Goal: Information Seeking & Learning: Understand process/instructions

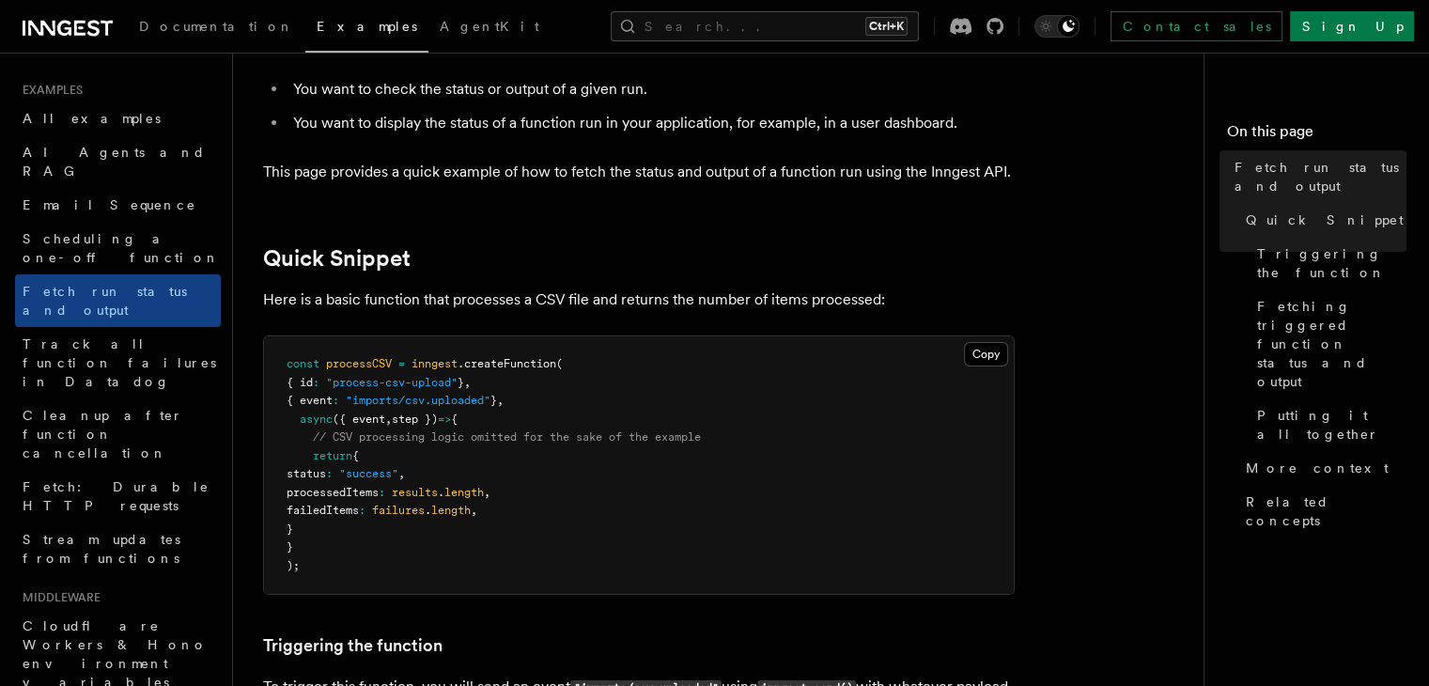
scroll to position [188, 0]
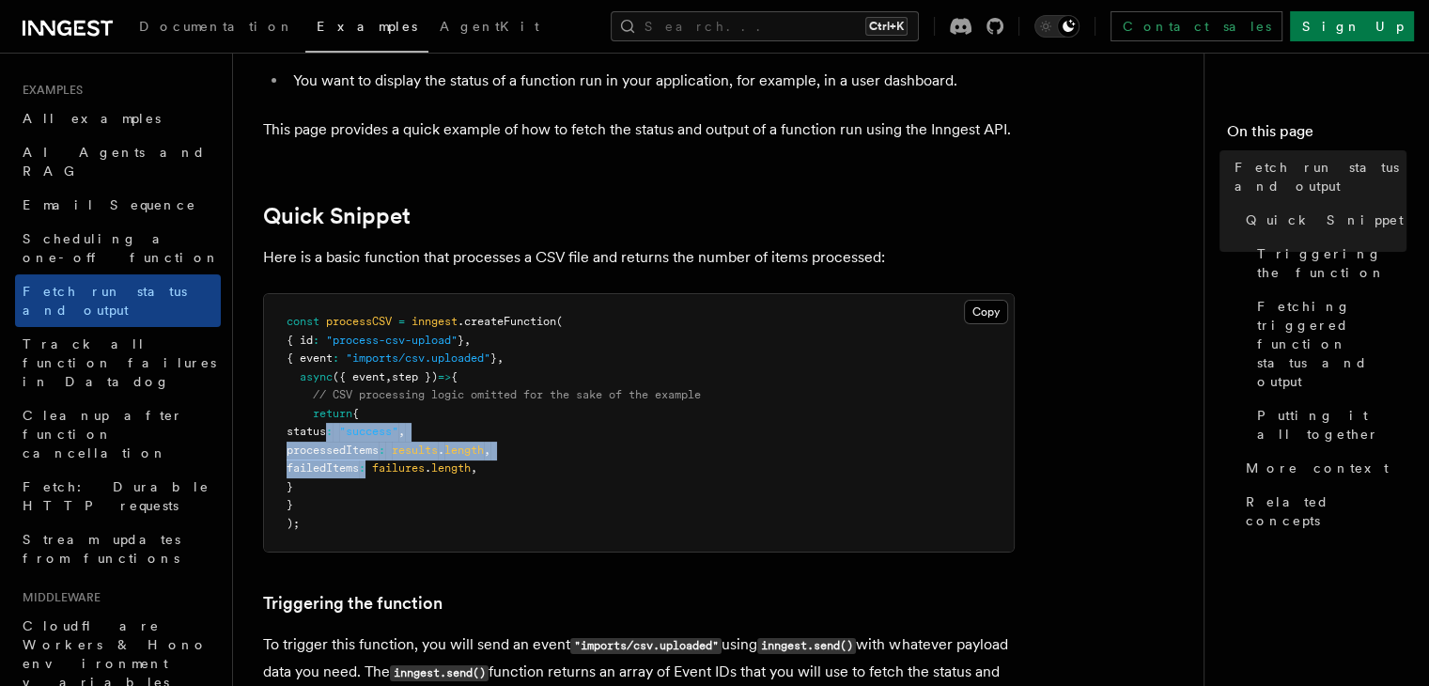
drag, startPoint x: 328, startPoint y: 429, endPoint x: 406, endPoint y: 471, distance: 88.3
click at [406, 471] on code "const processCSV = inngest .createFunction ( { id : "process-csv-upload" } , { …" at bounding box center [494, 422] width 414 height 215
click at [471, 463] on span "length" at bounding box center [450, 467] width 39 height 13
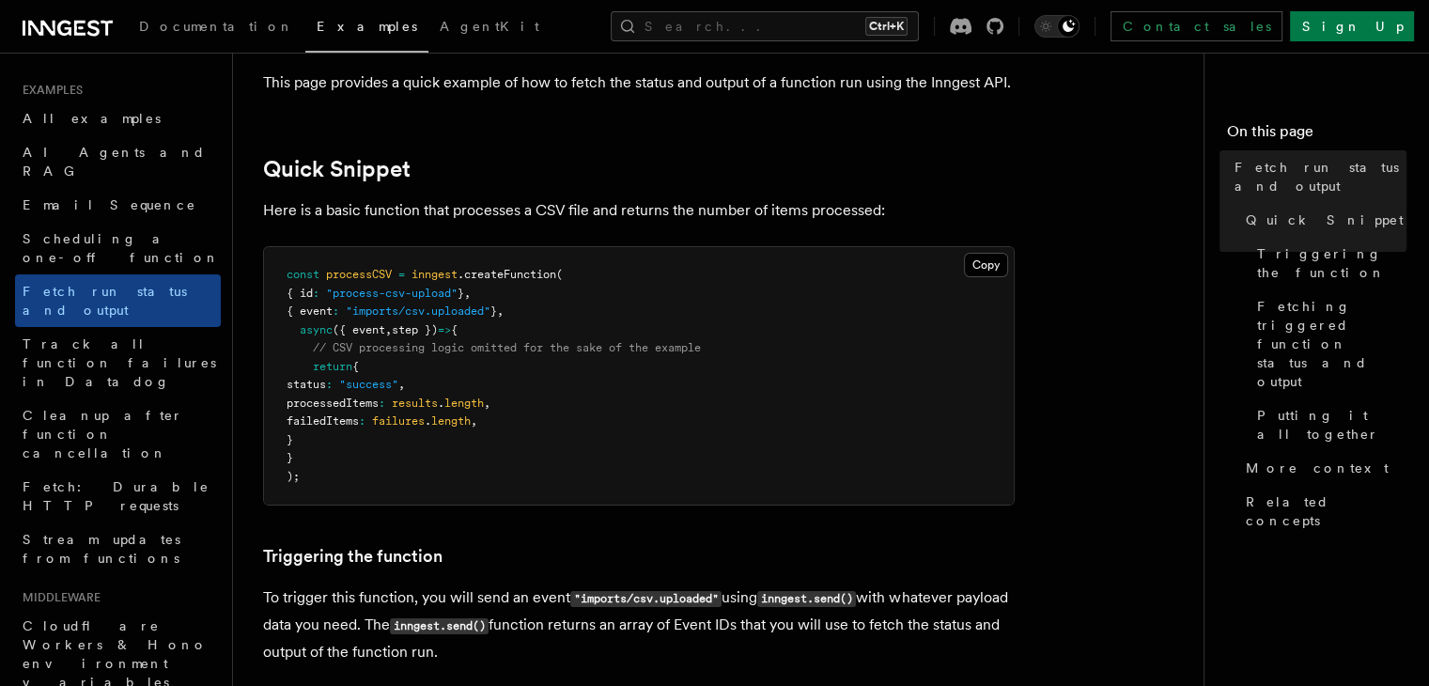
scroll to position [282, 0]
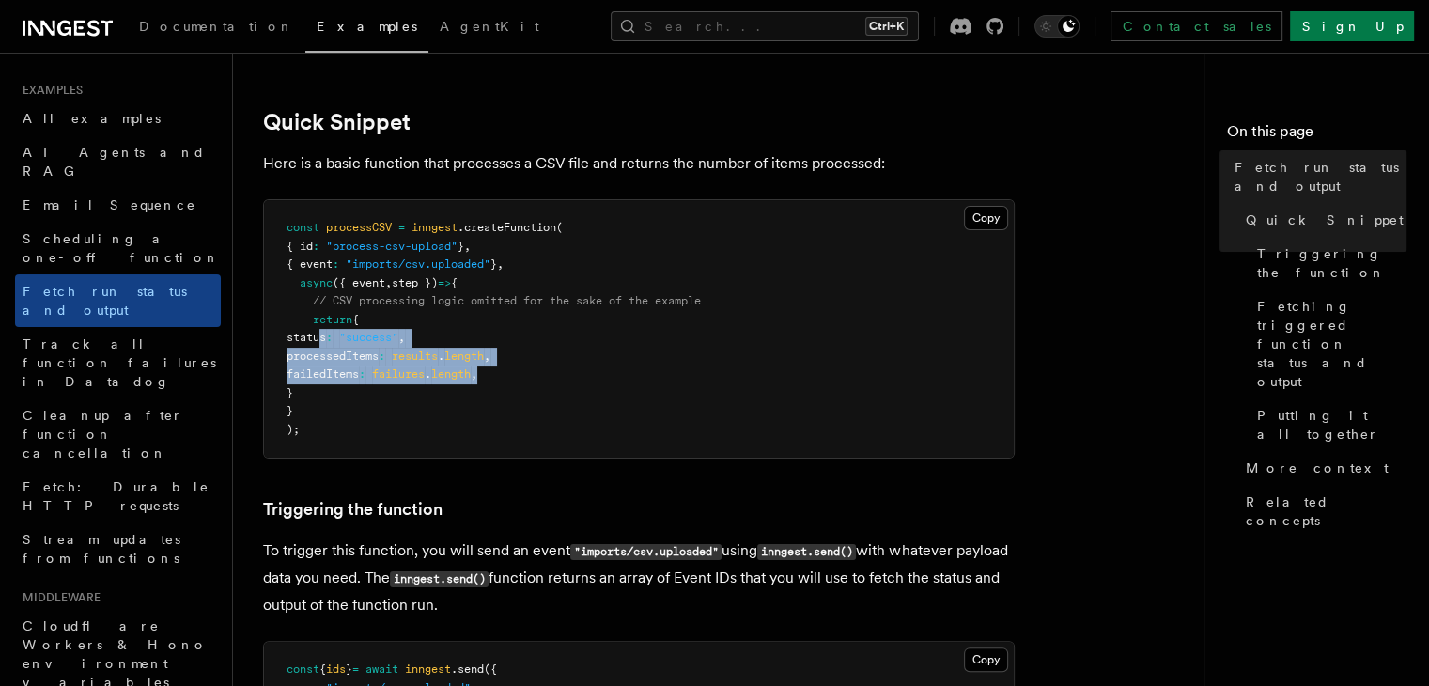
drag, startPoint x: 322, startPoint y: 339, endPoint x: 542, endPoint y: 381, distance: 223.8
click at [542, 381] on pre "const processCSV = inngest .createFunction ( { id : "process-csv-upload" } , { …" at bounding box center [639, 328] width 750 height 257
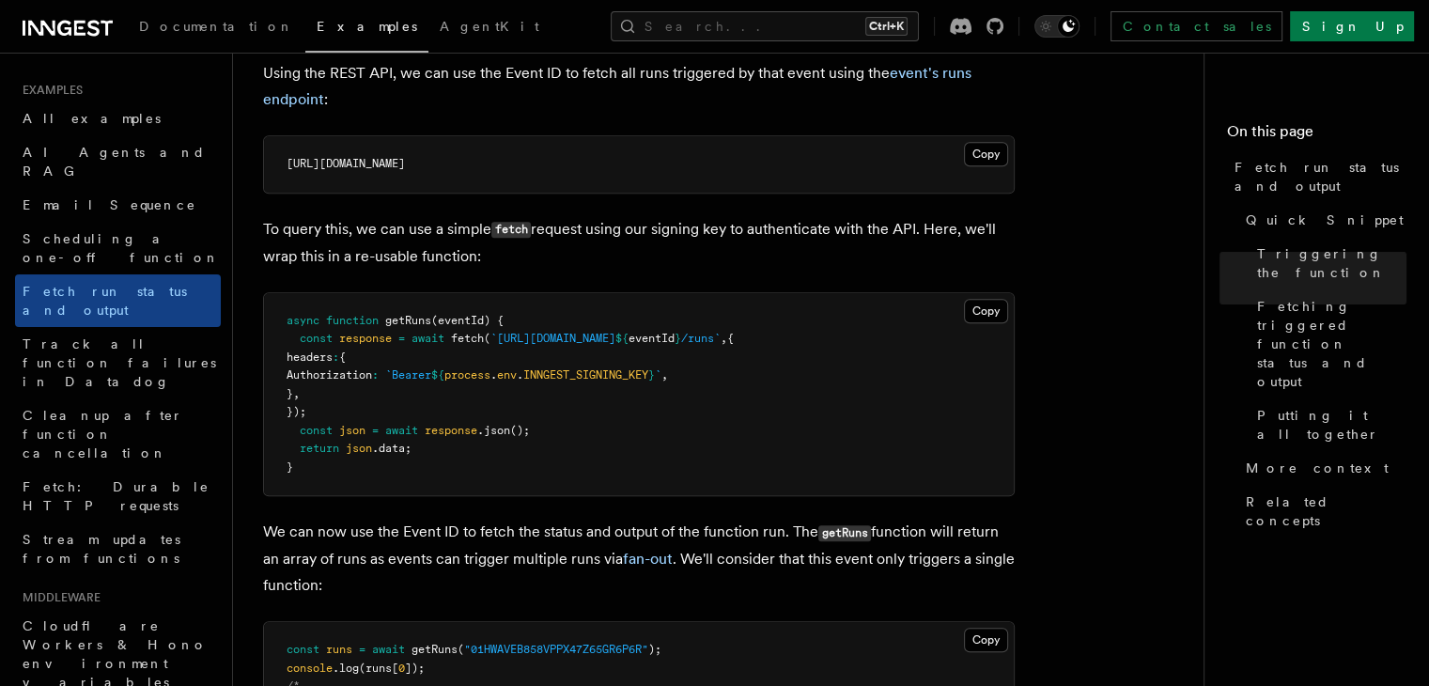
scroll to position [1316, 0]
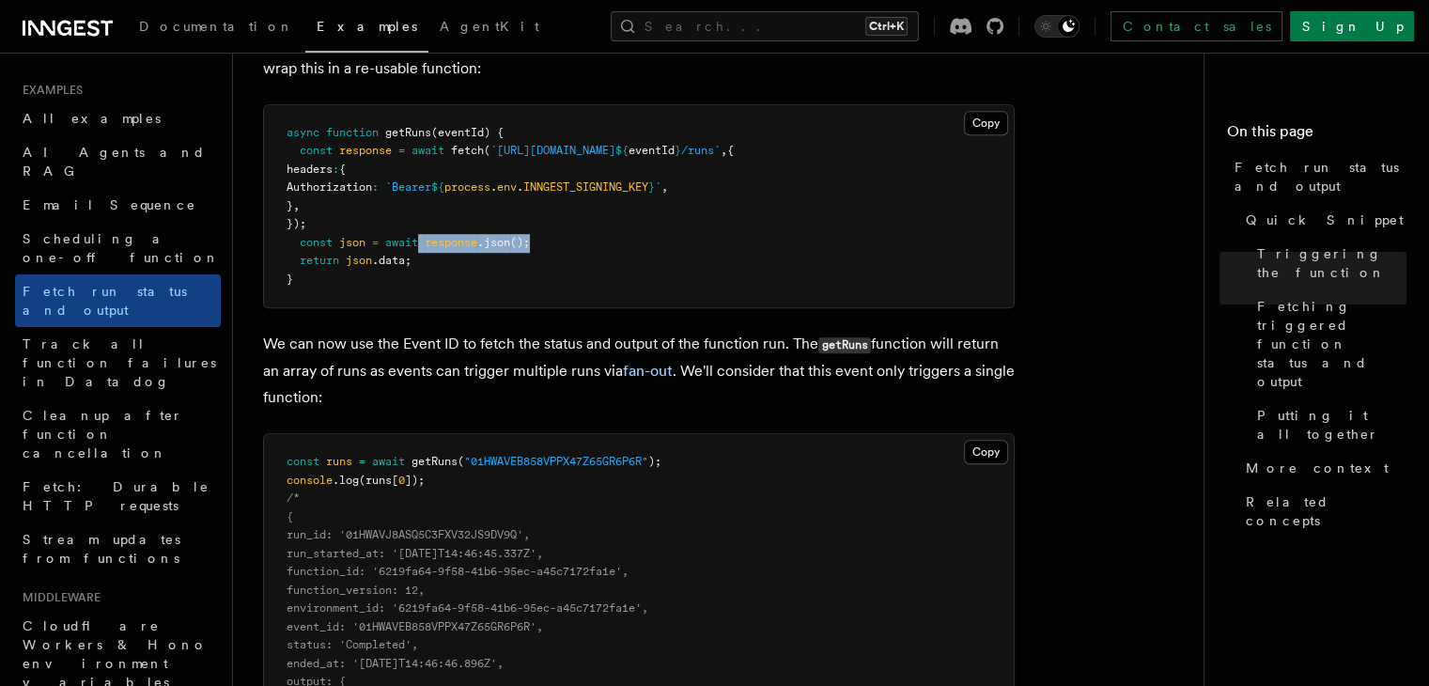
drag, startPoint x: 424, startPoint y: 234, endPoint x: 538, endPoint y: 239, distance: 113.8
click at [538, 239] on pre "async function getRuns (eventId) { const response = await fetch ( `[URL][DOMAIN…" at bounding box center [639, 206] width 750 height 203
click at [566, 286] on pre "async function getRuns (eventId) { const response = await fetch ( `[URL][DOMAIN…" at bounding box center [639, 206] width 750 height 203
click at [462, 126] on span "(eventId) {" at bounding box center [467, 132] width 72 height 13
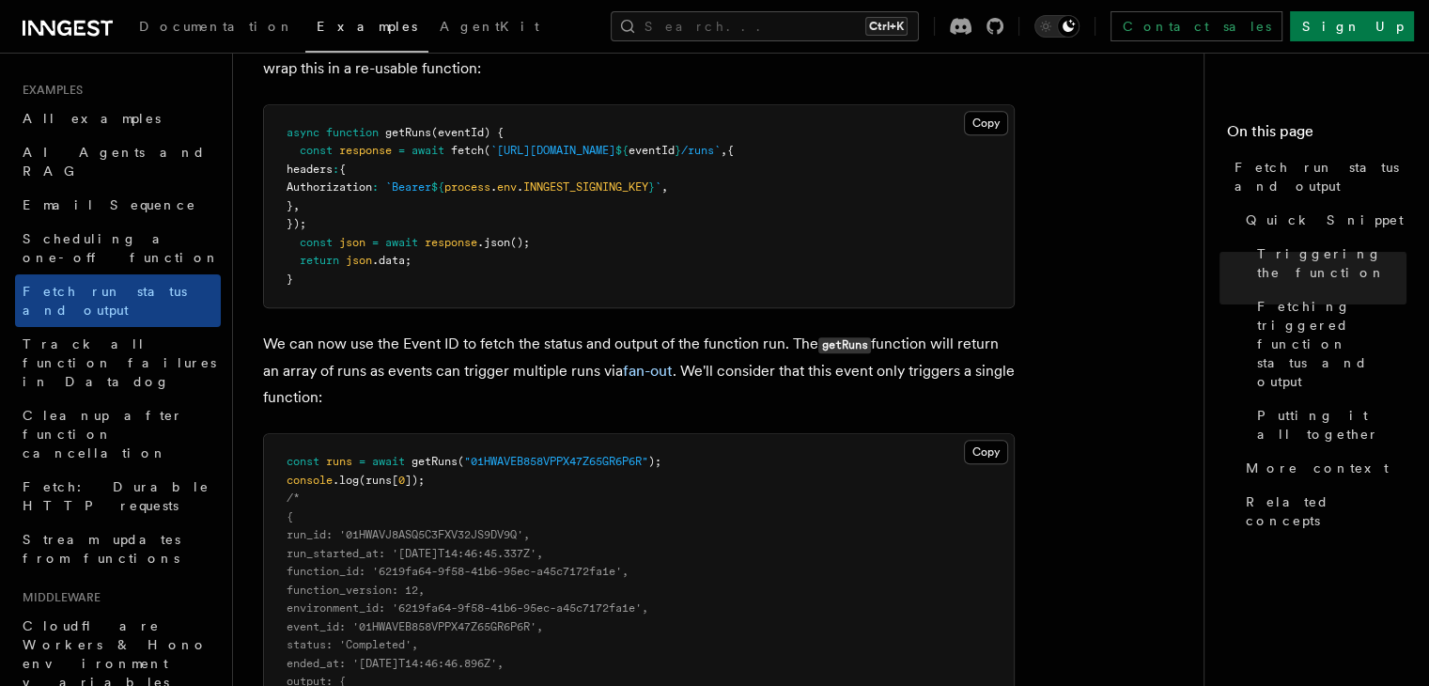
click at [377, 242] on span "=" at bounding box center [375, 242] width 7 height 13
click at [553, 277] on pre "async function getRuns (eventId) { const response = await fetch ( `[URL][DOMAIN…" at bounding box center [639, 206] width 750 height 203
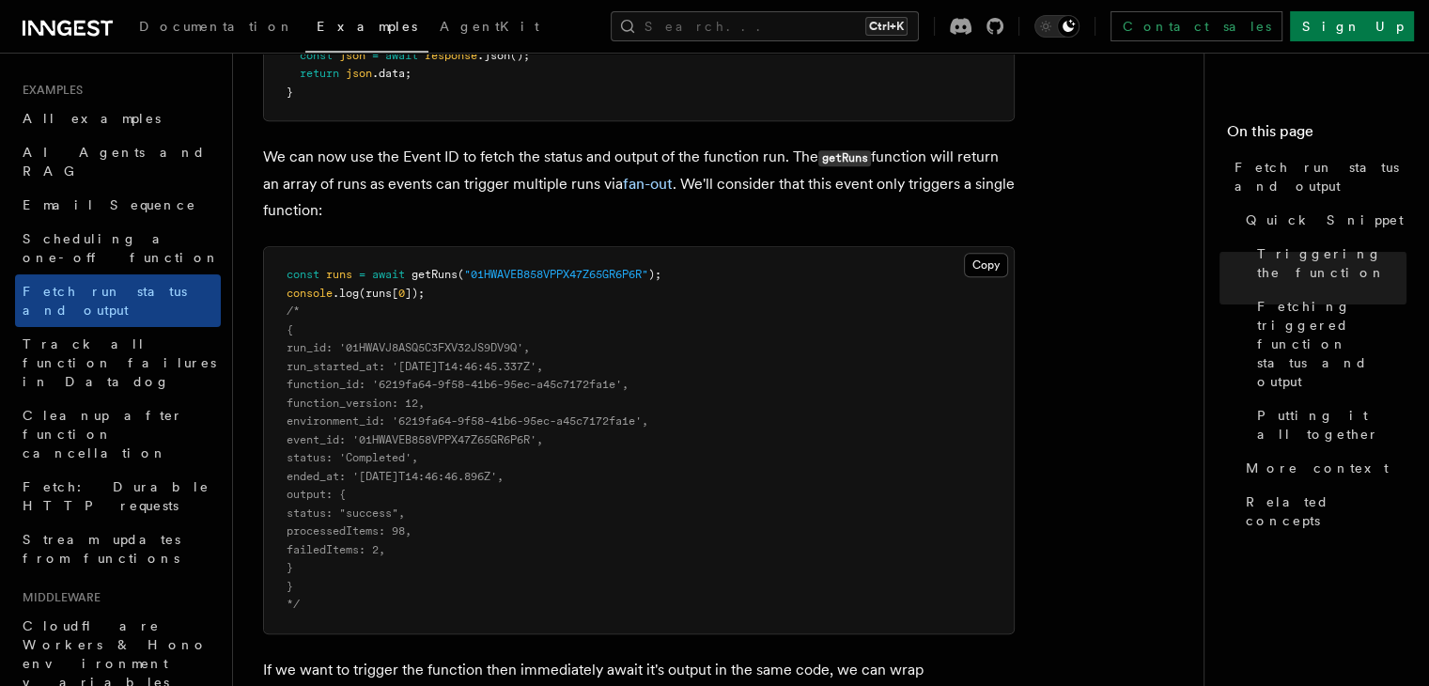
scroll to position [1504, 0]
drag, startPoint x: 361, startPoint y: 430, endPoint x: 410, endPoint y: 497, distance: 82.7
click at [410, 497] on pre "const runs = await getRuns ( "01HWAVEB858VPPX47Z65GR6P6R" ); console .log (runs…" at bounding box center [639, 439] width 750 height 386
click at [613, 479] on pre "const runs = await getRuns ( "01HWAVEB858VPPX47Z65GR6P6R" ); console .log (runs…" at bounding box center [639, 439] width 750 height 386
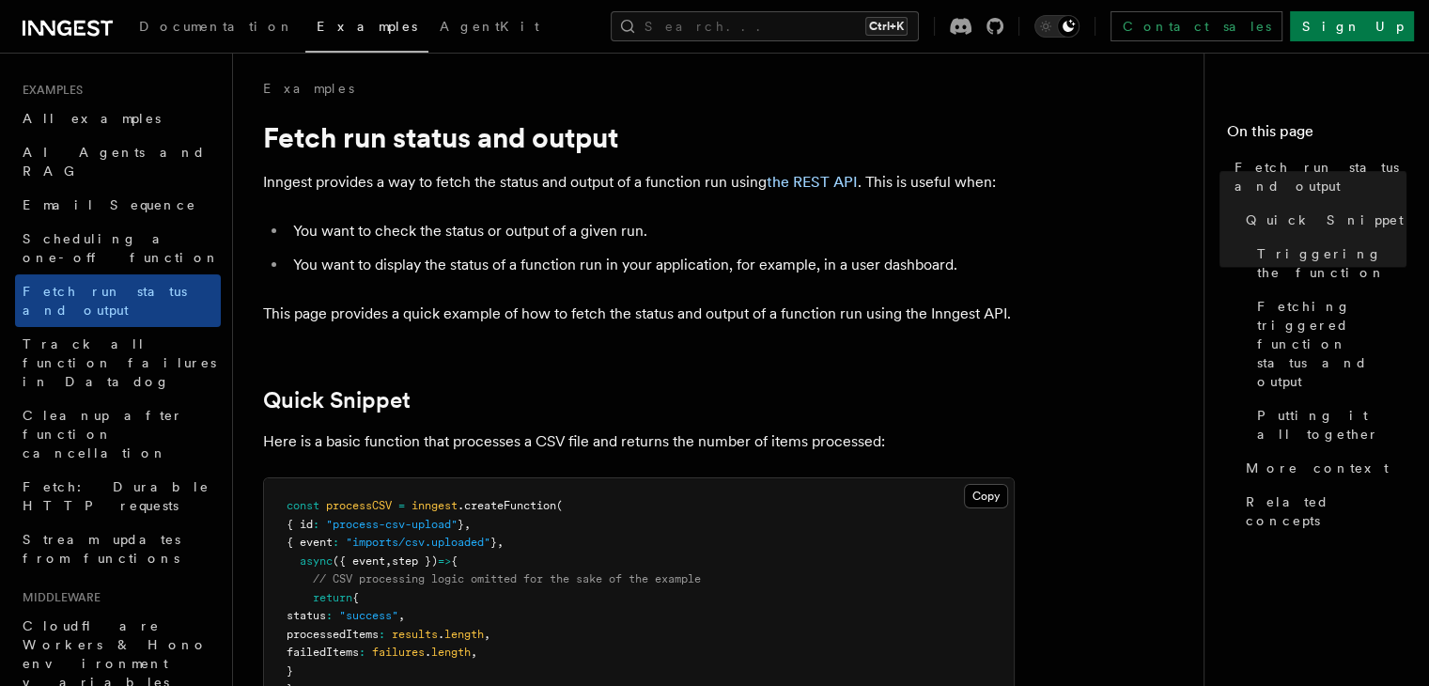
scroll to position [0, 0]
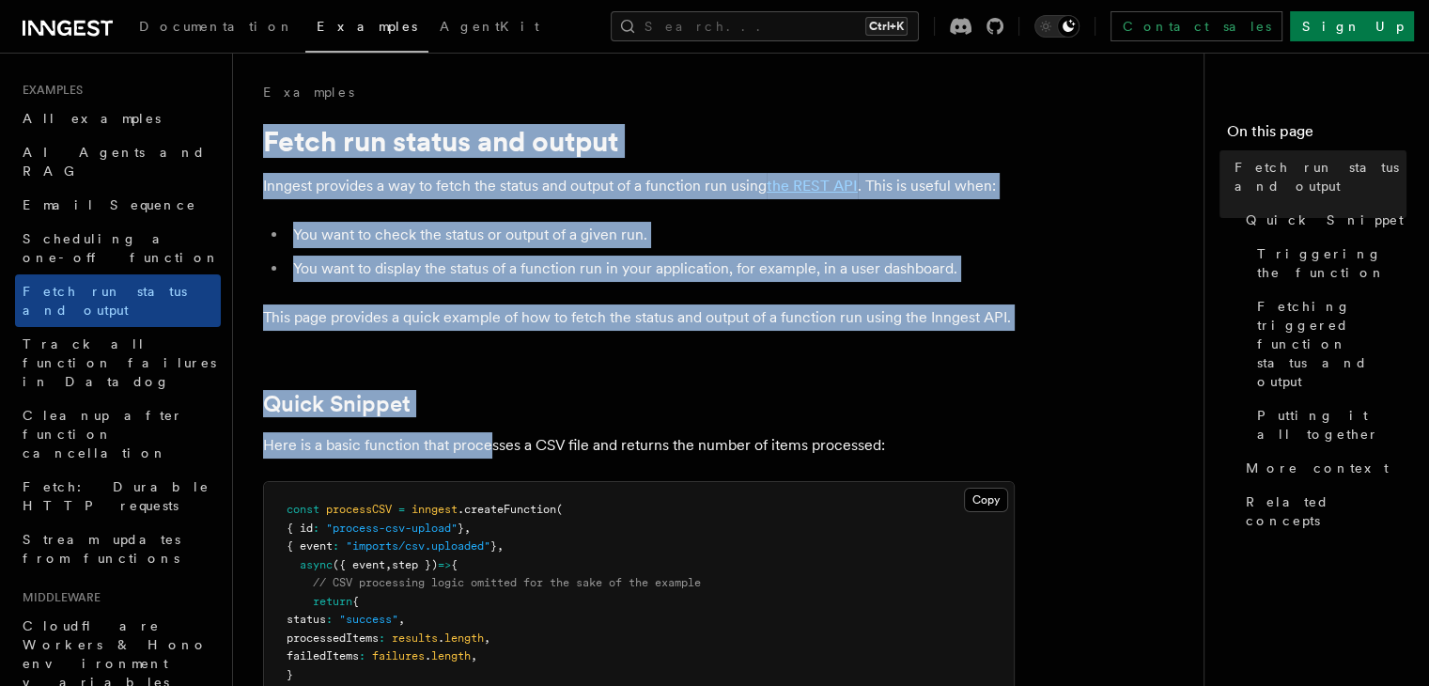
drag, startPoint x: 277, startPoint y: 135, endPoint x: 504, endPoint y: 490, distance: 420.5
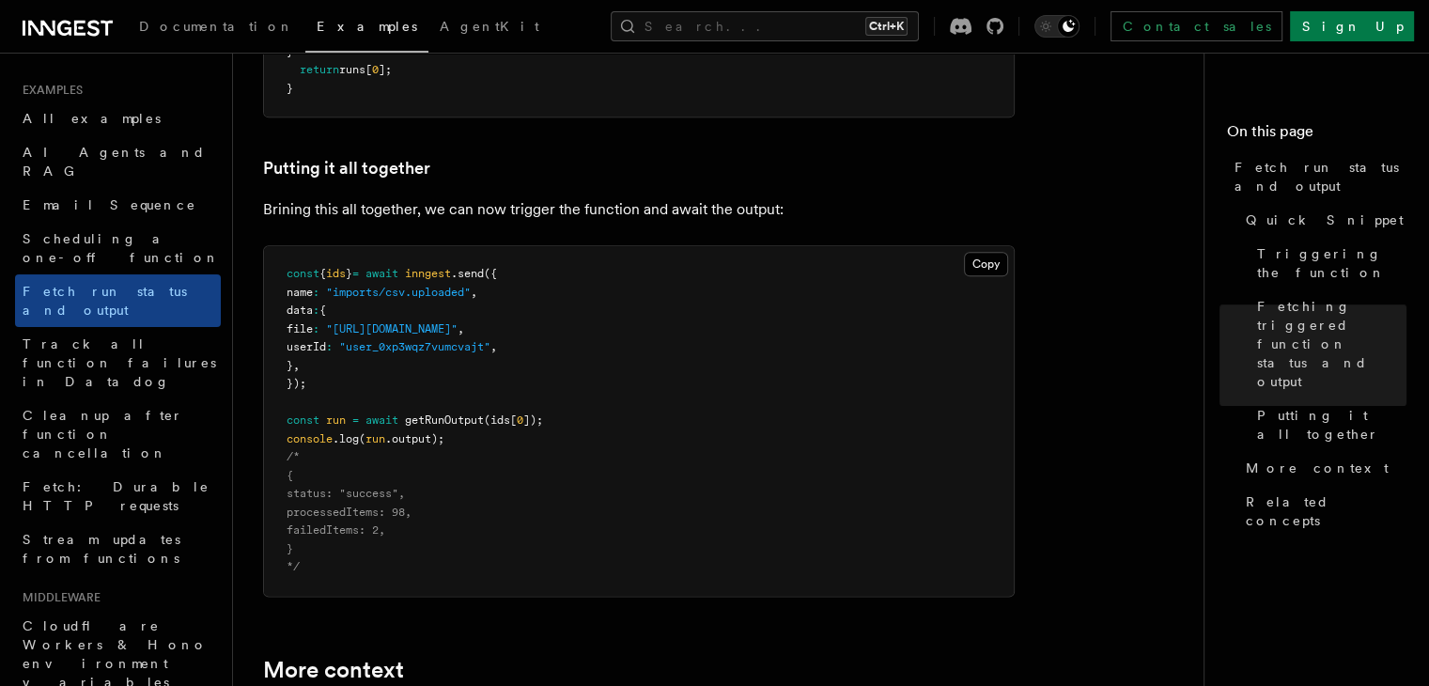
scroll to position [2351, 0]
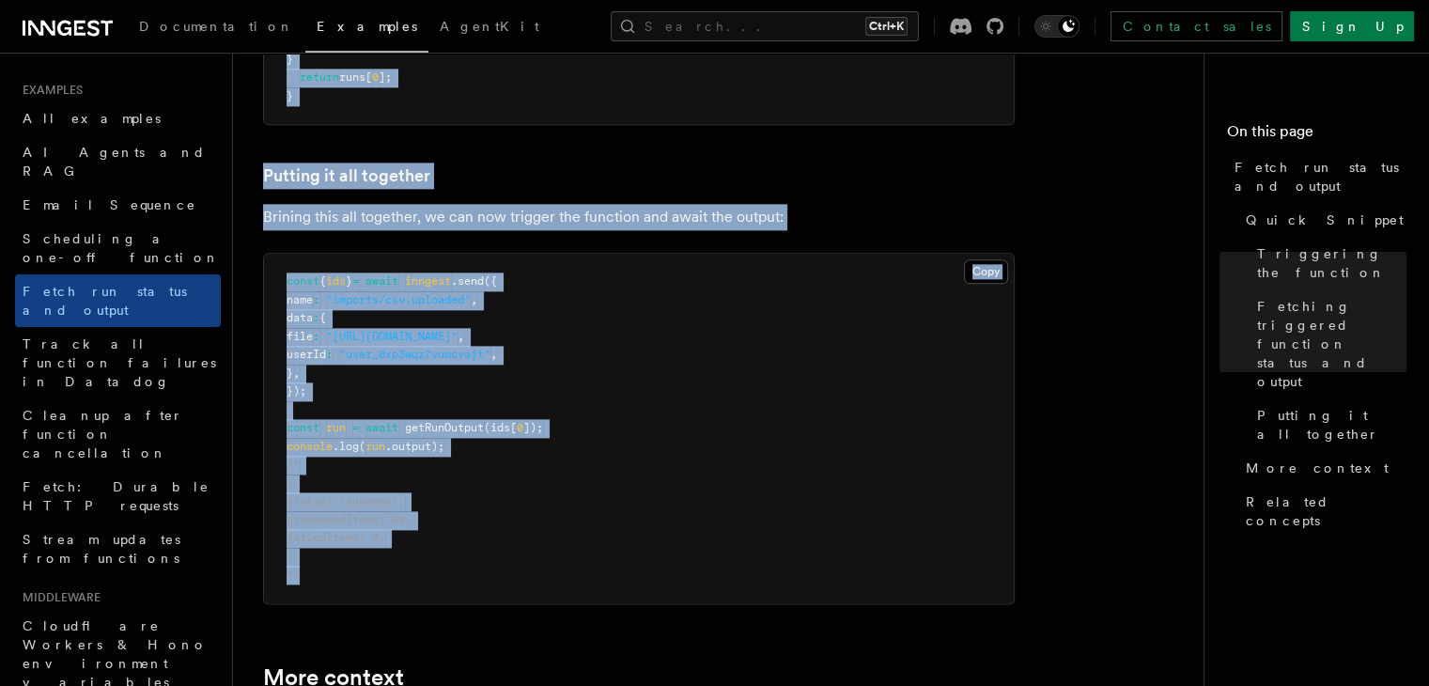
click at [510, 595] on pre "const { ids } = await inngest .send ({ name : "imports/csv.uploaded" , data : {…" at bounding box center [639, 429] width 750 height 350
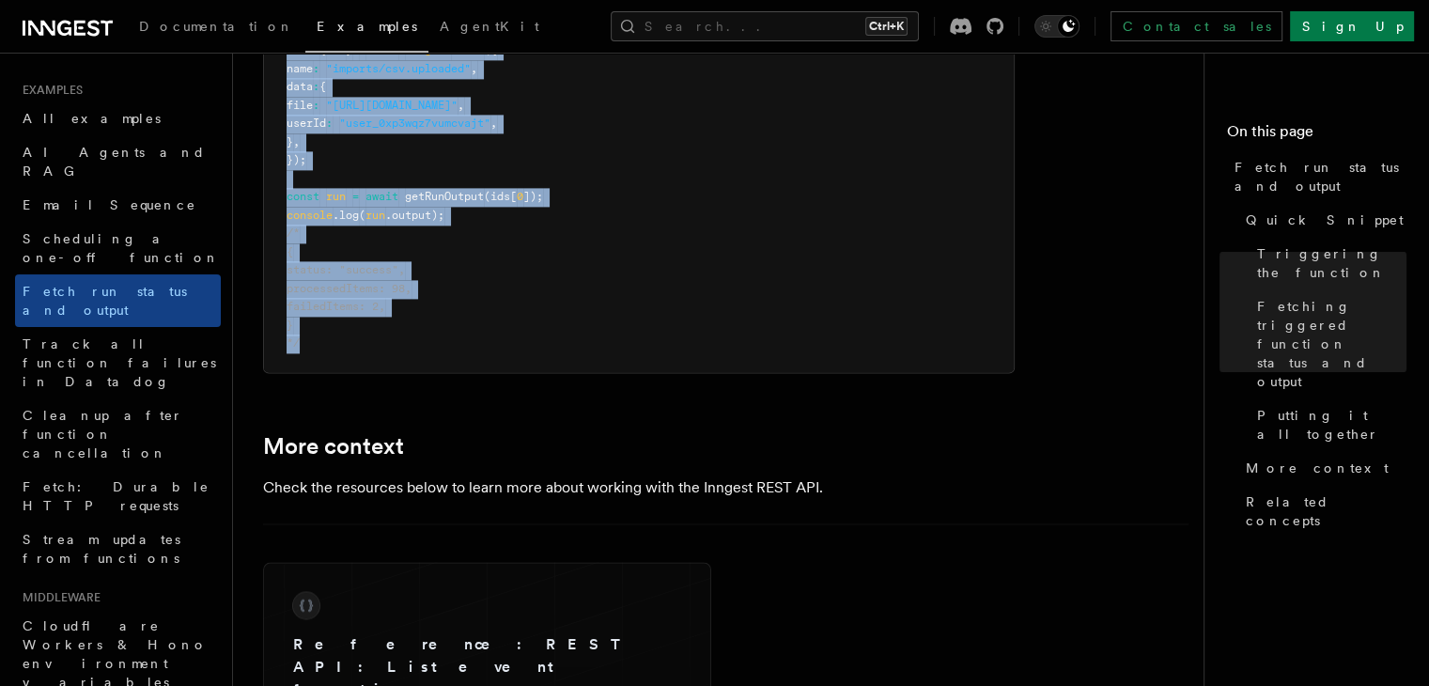
scroll to position [2633, 0]
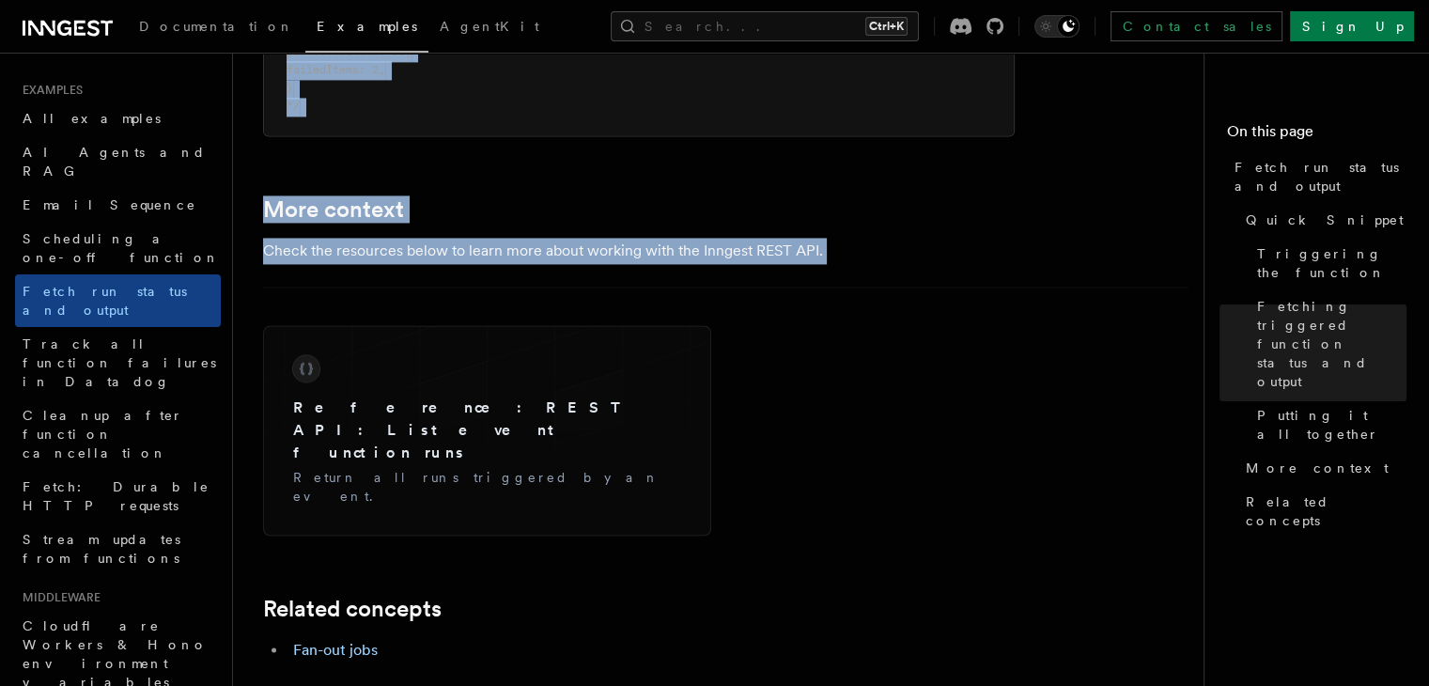
scroll to position [2821, 0]
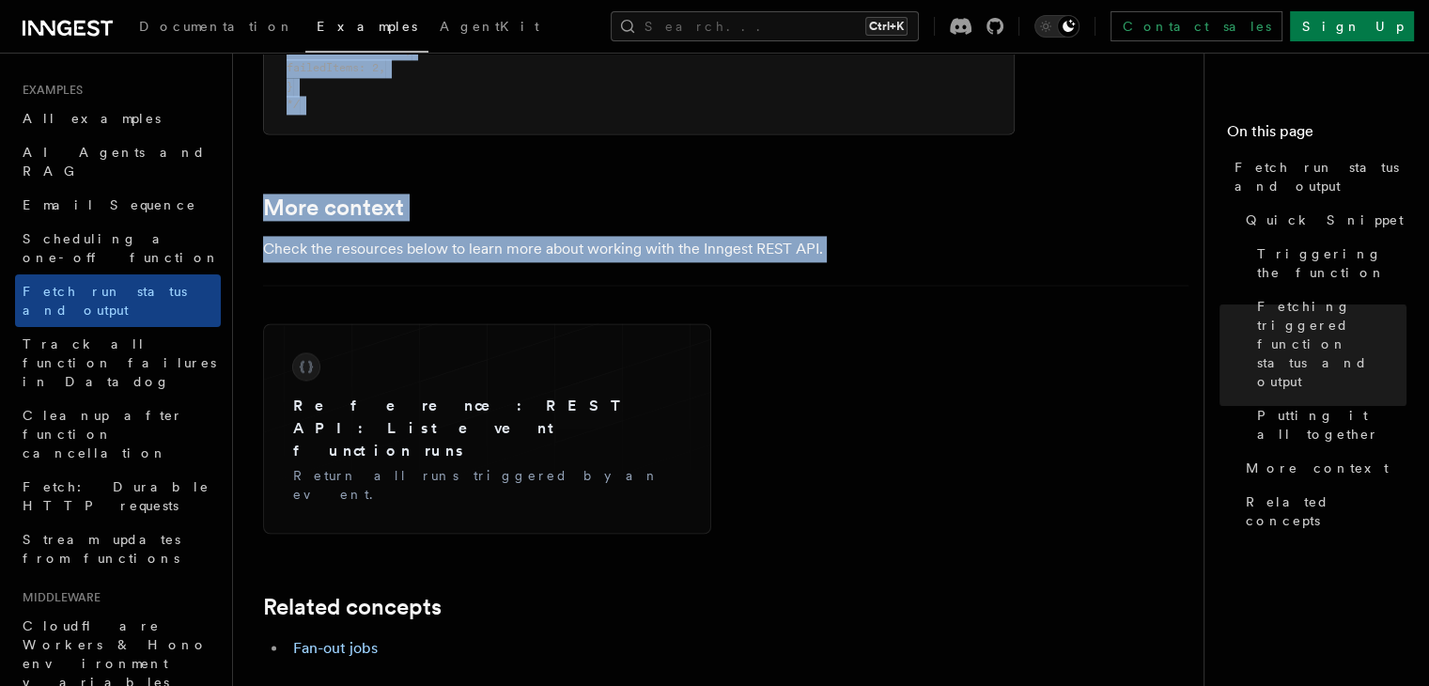
copy article "Fetch run status and output Inngest provides a way to fetch the status and outp…"
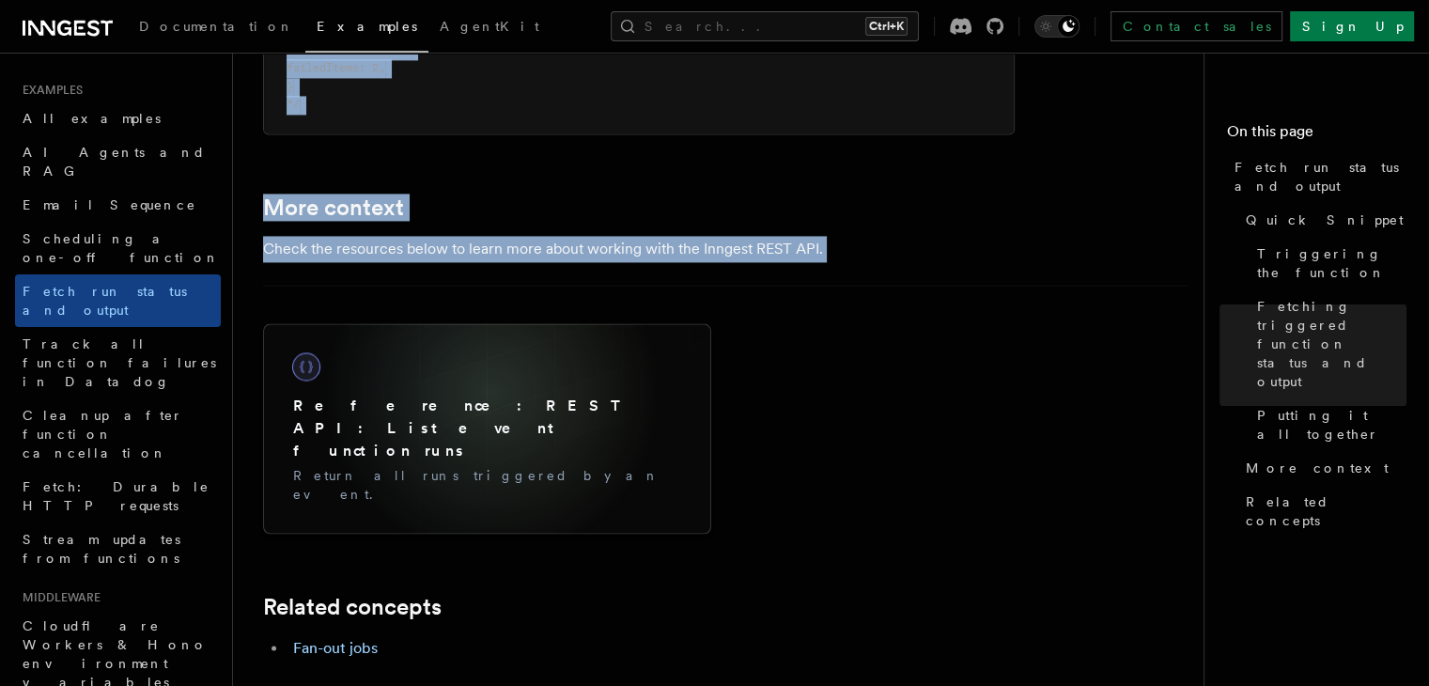
click at [492, 393] on div "Reference: REST API: List event function runs Return all runs triggered by an e…" at bounding box center [487, 428] width 418 height 180
